Goal: Navigation & Orientation: Go to known website

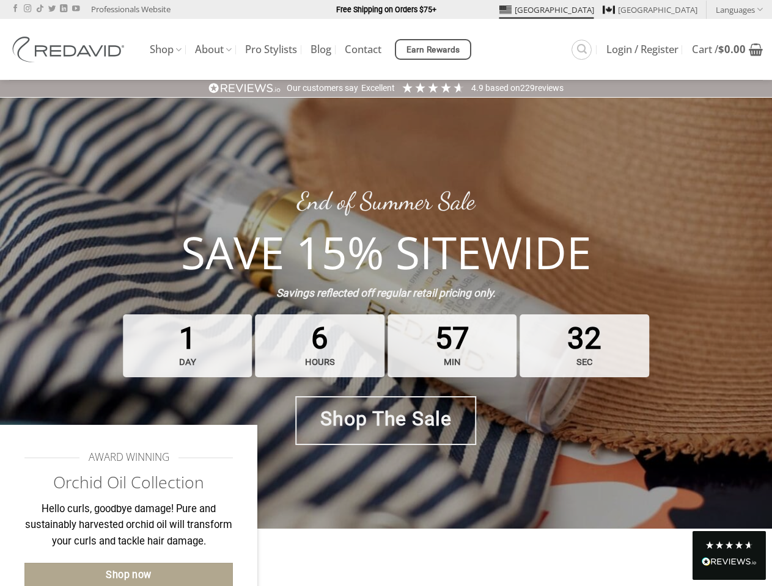
click at [385, 293] on strong "Savings reflected off regular retail pricing only." at bounding box center [385, 293] width 219 height 12
click at [739, 9] on link "Languages" at bounding box center [738, 10] width 47 height 18
click at [434, 49] on span "Earn Rewards" at bounding box center [433, 49] width 54 height 13
click at [385, 88] on div "Excellent" at bounding box center [378, 88] width 34 height 12
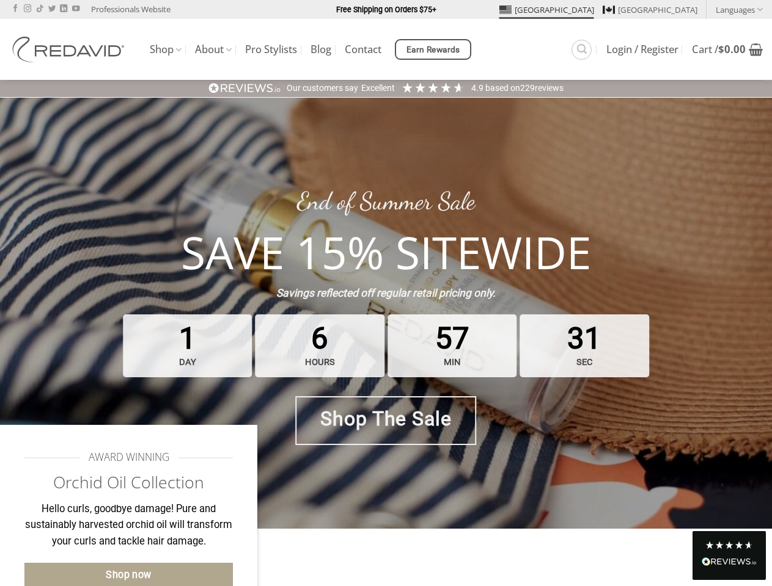
click at [385, 313] on div "1 day 6 hours 57 min 31 sec" at bounding box center [386, 346] width 532 height 69
click at [729, 555] on div "Read All Reviews" at bounding box center [728, 563] width 55 height 16
